Goal: Transaction & Acquisition: Book appointment/travel/reservation

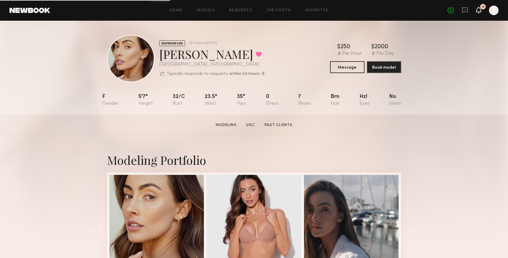
click at [479, 9] on icon at bounding box center [478, 10] width 5 height 4
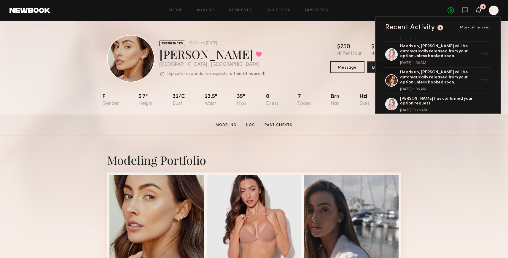
scroll to position [12, 0]
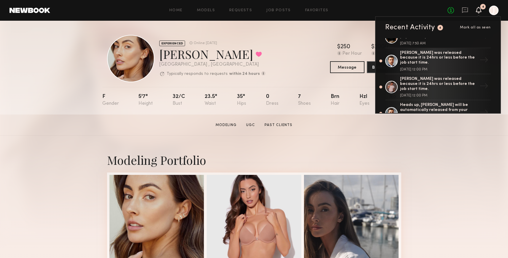
click at [215, 13] on div "Home Models Requests Job Posts Favorites Sign Out No fees up to $5,000 4 Recent…" at bounding box center [274, 10] width 448 height 9
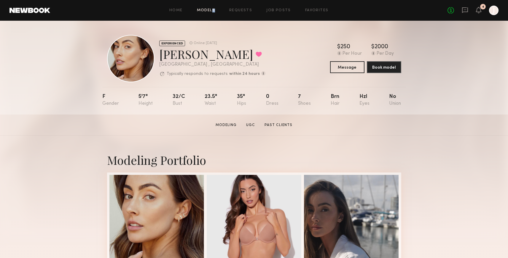
click at [214, 12] on div "Home Models Requests Job Posts Favorites Sign Out No fees up to $5,000 4 J" at bounding box center [274, 10] width 448 height 9
click at [213, 11] on link "Models" at bounding box center [206, 11] width 18 height 4
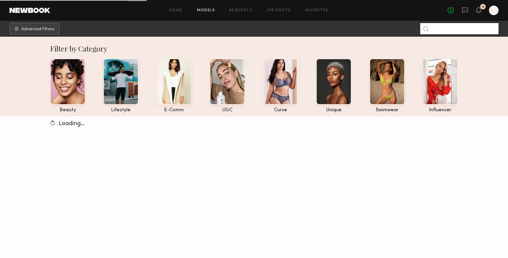
click at [472, 30] on input at bounding box center [459, 28] width 78 height 11
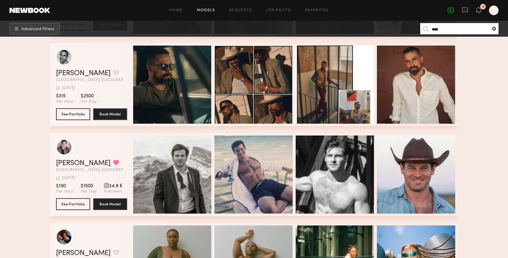
scroll to position [402, 0]
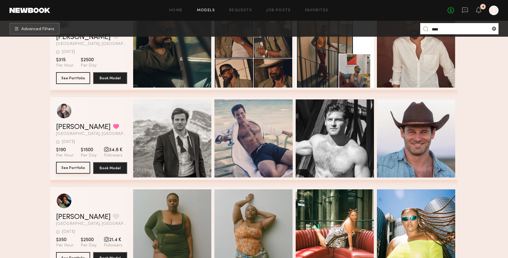
type input "****"
click at [72, 168] on button "See Portfolio" at bounding box center [73, 168] width 34 height 12
